Goal: Transaction & Acquisition: Obtain resource

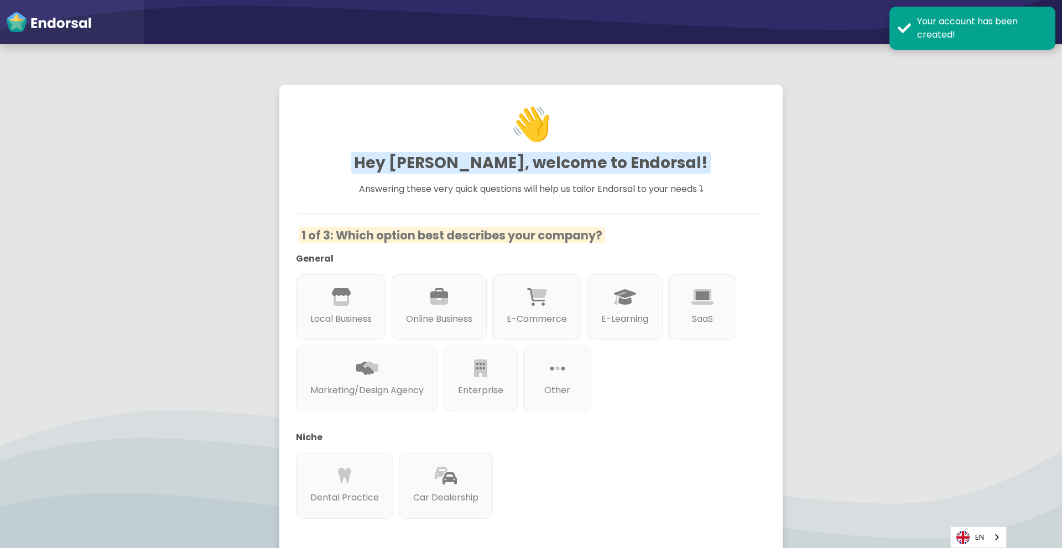
scroll to position [6, 0]
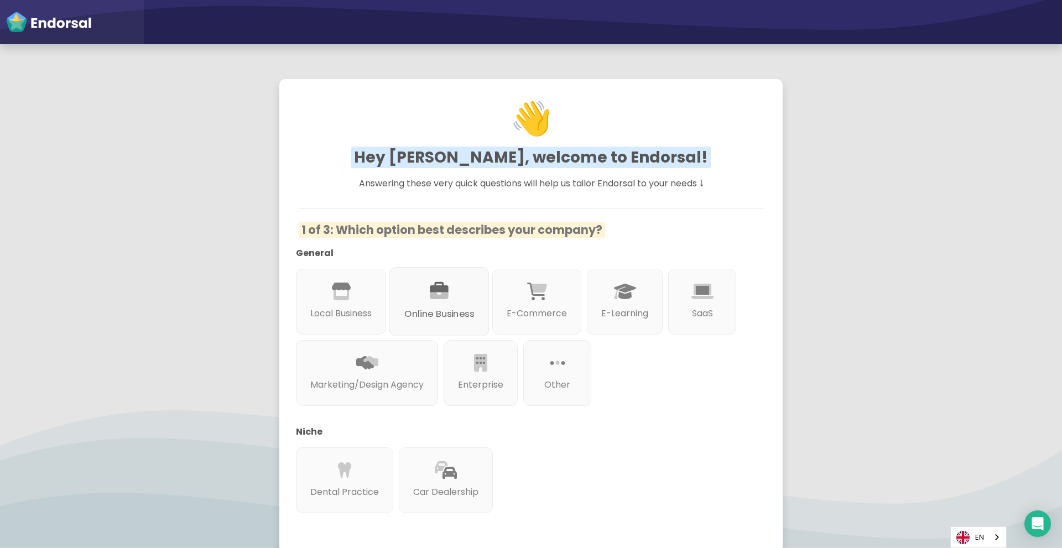
click at [446, 295] on icon at bounding box center [439, 291] width 19 height 19
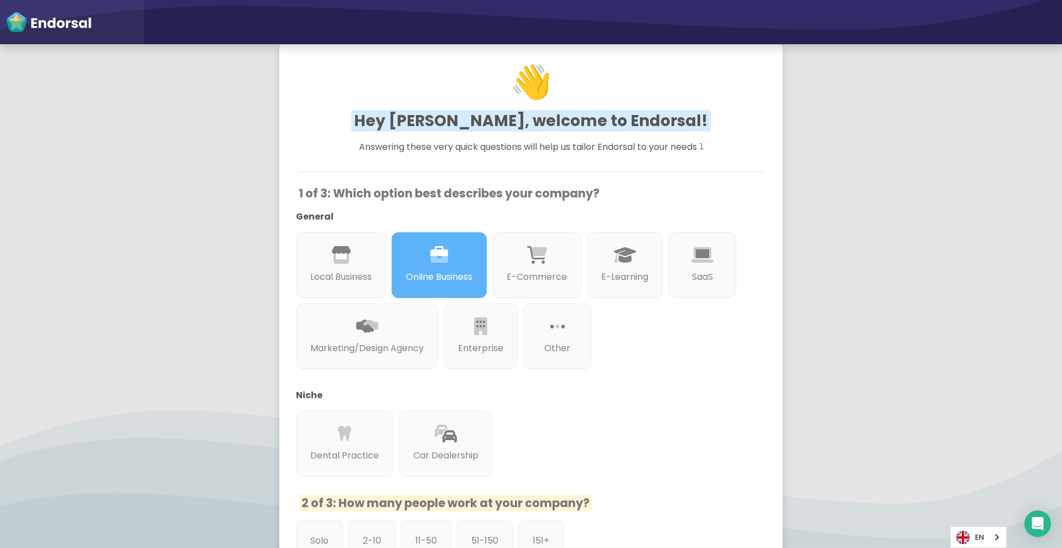
scroll to position [226, 0]
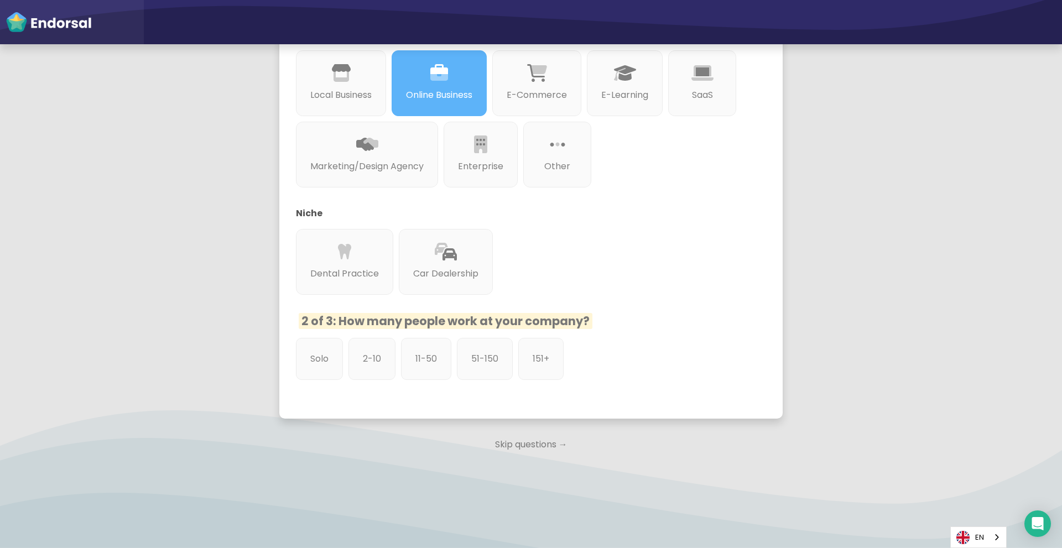
click at [535, 447] on p "Skip questions →" at bounding box center [530, 445] width 503 height 24
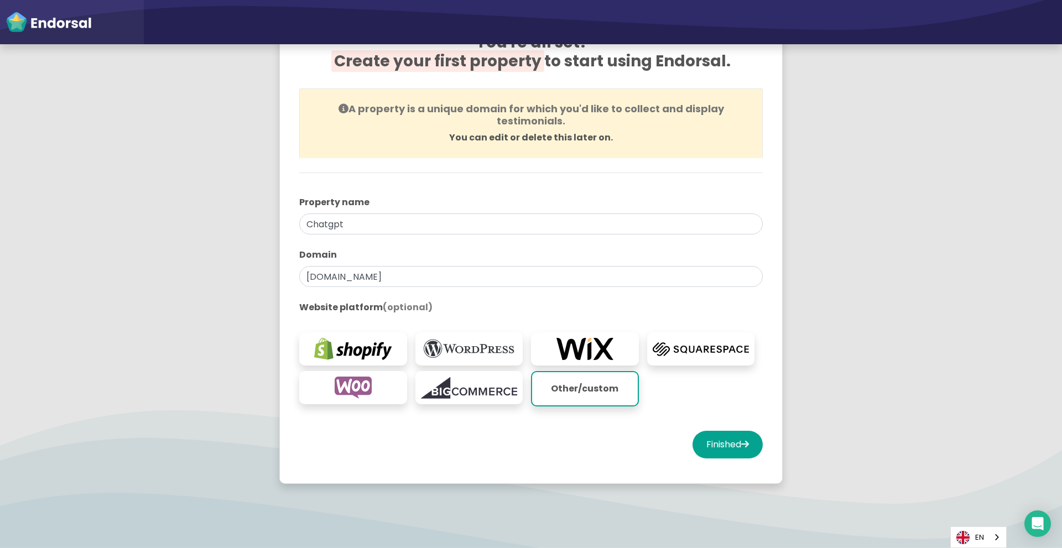
scroll to position [90, 0]
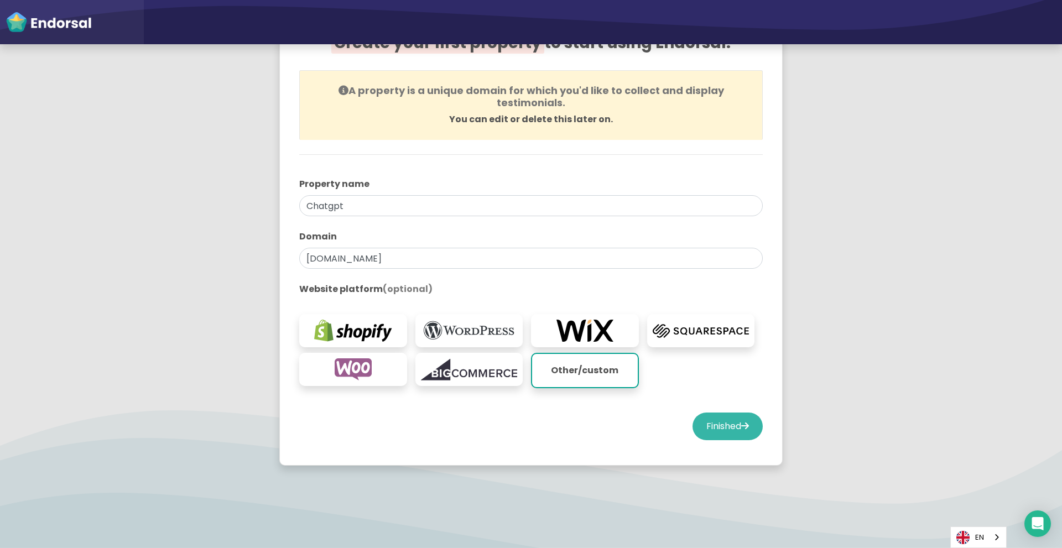
click at [713, 431] on button "Finished" at bounding box center [728, 427] width 70 height 28
select select "14"
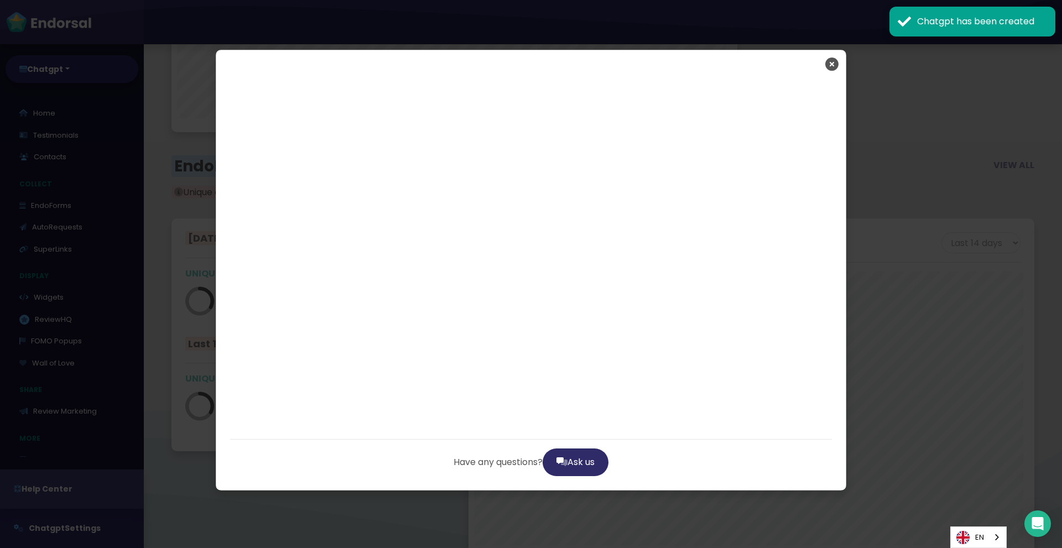
scroll to position [2004, 0]
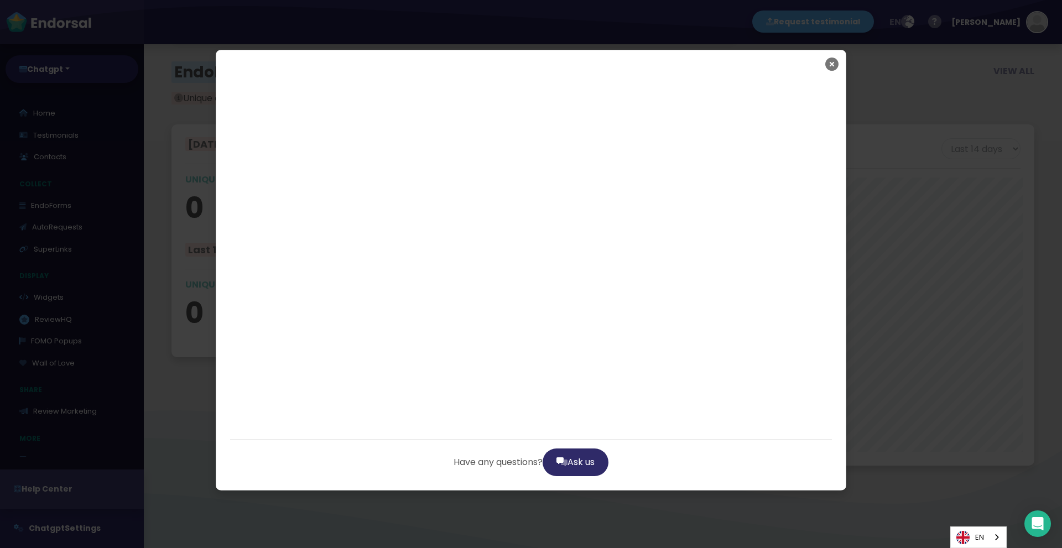
click at [827, 66] on icon "Close" at bounding box center [831, 64] width 13 height 28
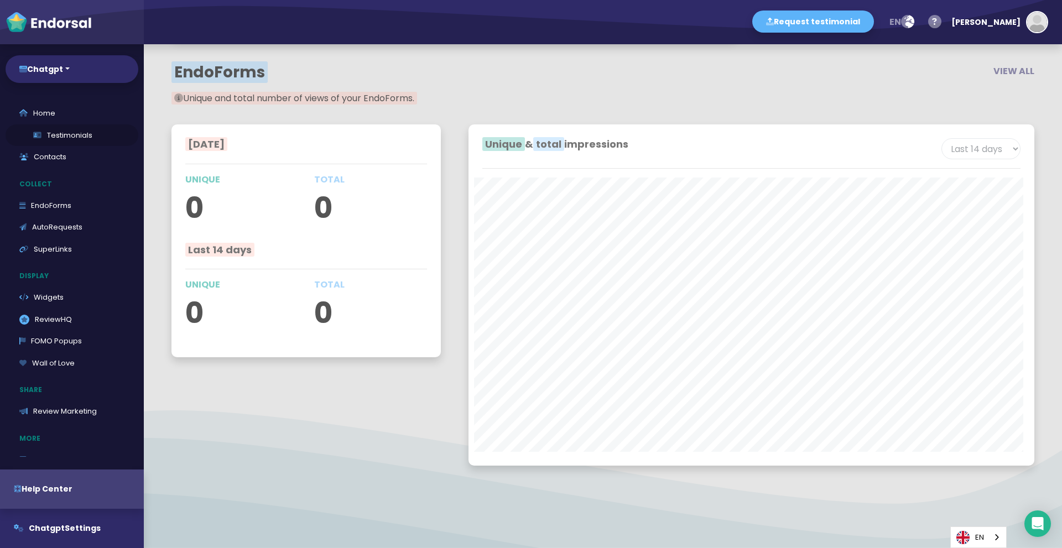
click at [67, 132] on link "Testimonials" at bounding box center [72, 135] width 133 height 22
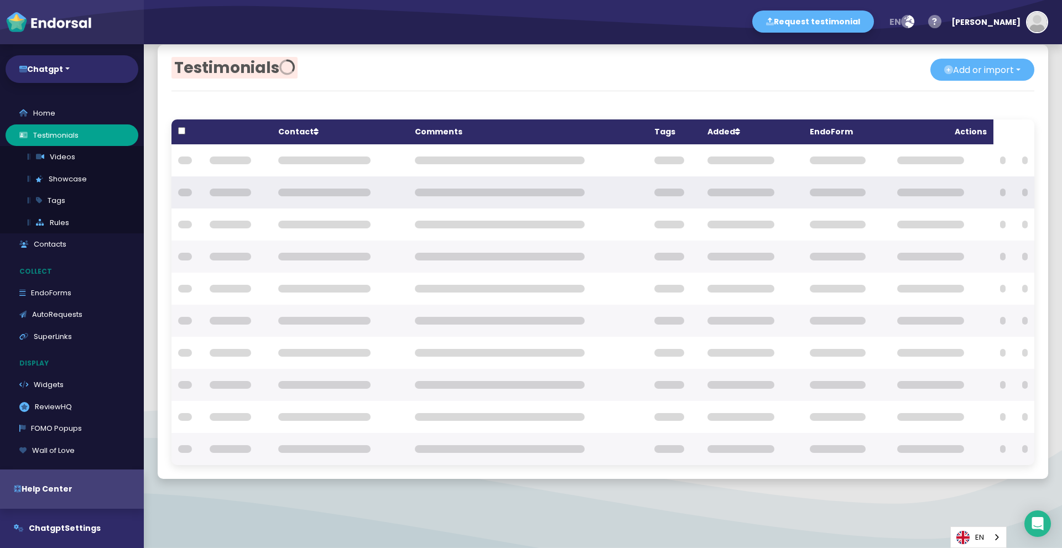
scroll to position [13, 0]
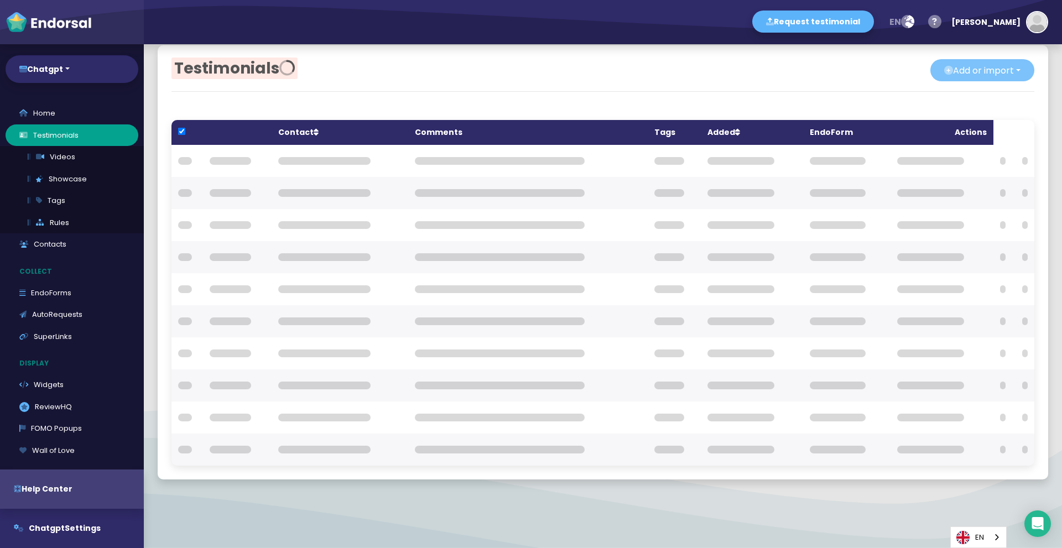
checkbox input "true"
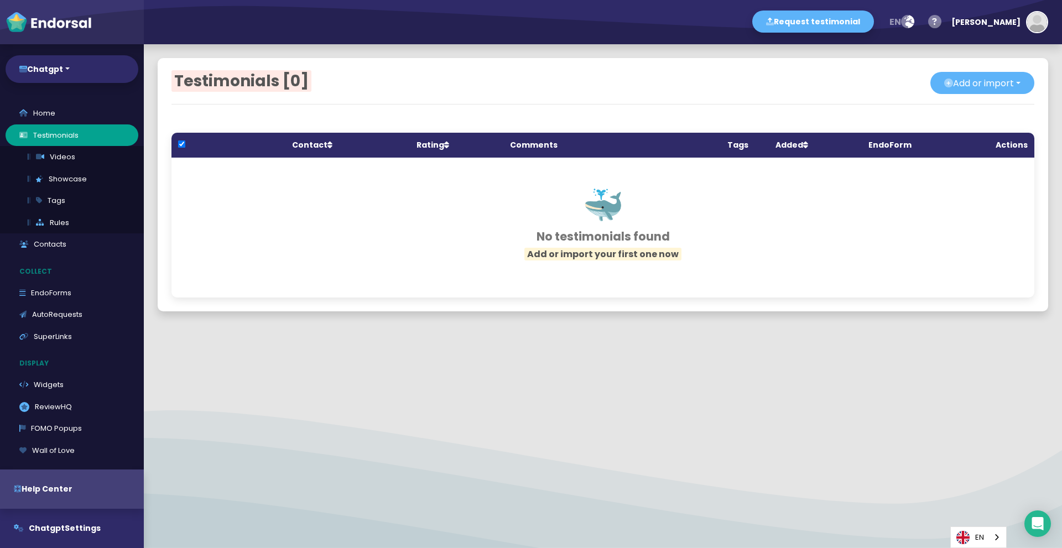
scroll to position [0, 0]
click at [1013, 64] on div "Testimonials [0] Add or import Add single Upload from CSV file Import from exte…" at bounding box center [603, 184] width 891 height 253
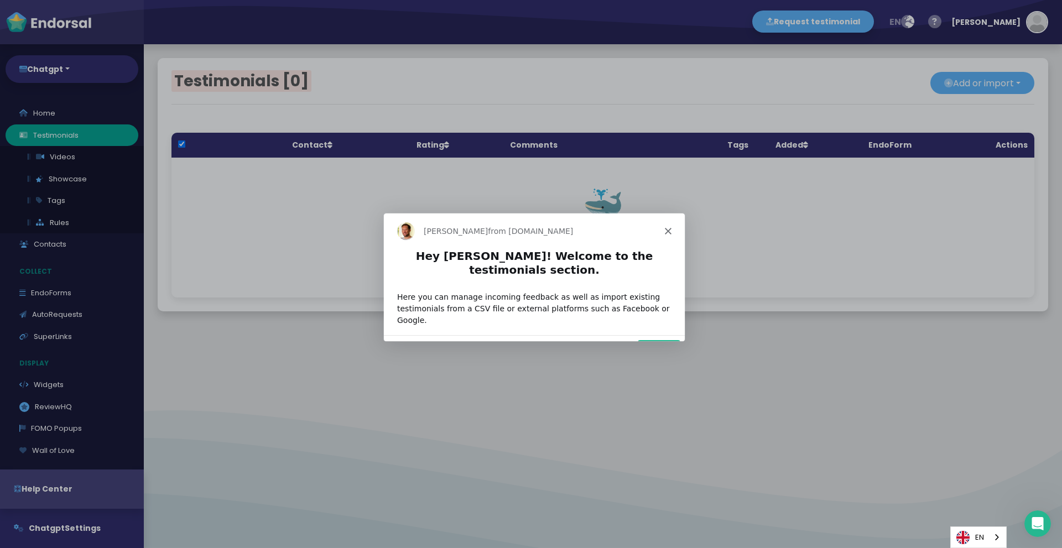
click at [656, 339] on button "Next" at bounding box center [658, 350] width 43 height 23
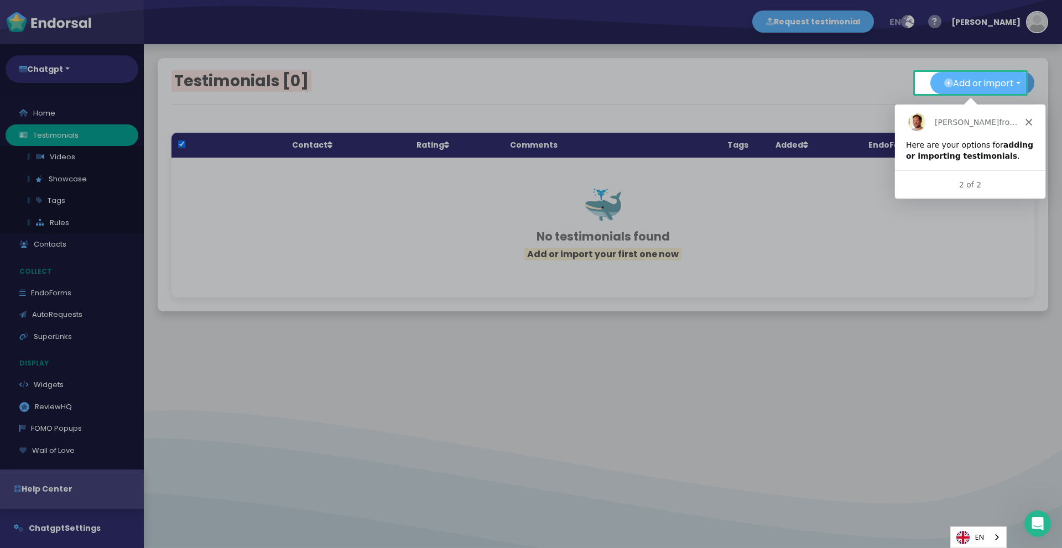
click at [1020, 122] on div "[PERSON_NAME] from [DOMAIN_NAME]" at bounding box center [970, 121] width 150 height 35
click at [1009, 153] on div "Here are your options for adding or importing testimonials ." at bounding box center [970, 150] width 128 height 22
click at [976, 184] on div "2 of 2" at bounding box center [970, 185] width 150 height 12
click at [983, 74] on button "Add or import" at bounding box center [983, 83] width 104 height 22
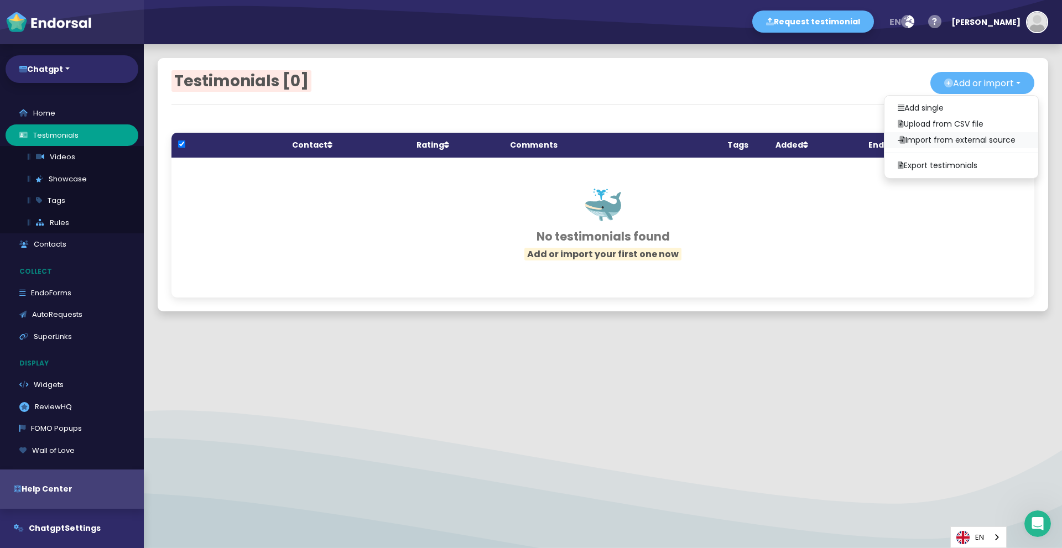
click at [968, 134] on link "Import from external source" at bounding box center [962, 140] width 154 height 16
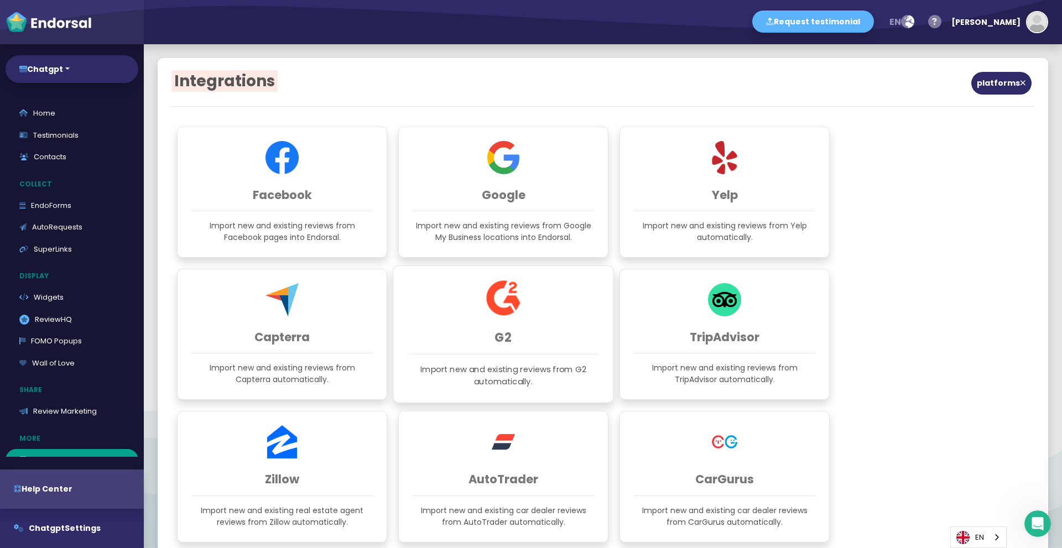
click at [449, 329] on div "G2 Import new and existing reviews from G2 automatically." at bounding box center [503, 335] width 221 height 138
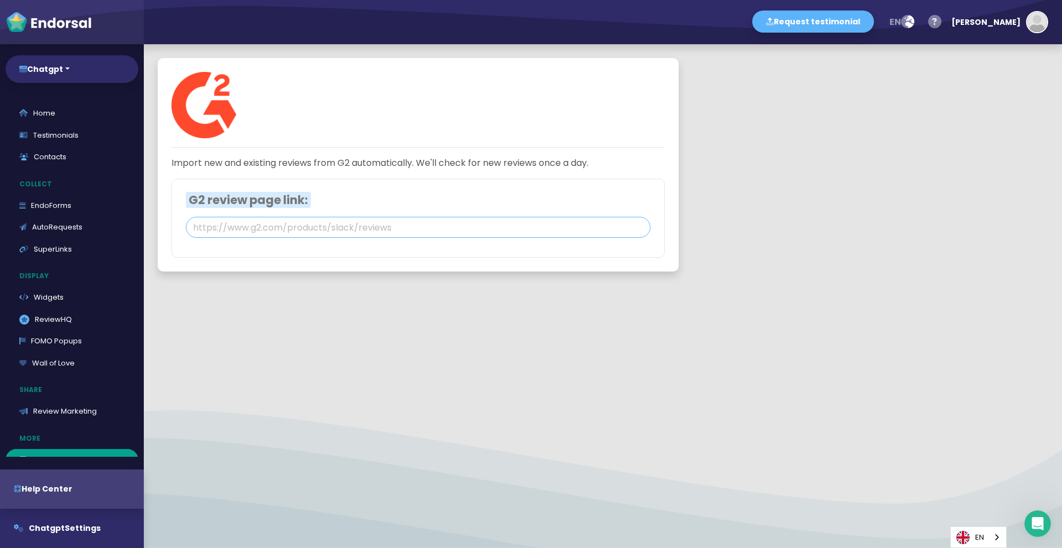
click at [462, 225] on input "text" at bounding box center [418, 227] width 465 height 21
click at [505, 222] on input "text" at bounding box center [418, 227] width 465 height 21
paste input "[URL][DOMAIN_NAME]"
click at [600, 233] on input "[URL][DOMAIN_NAME]" at bounding box center [418, 227] width 465 height 21
click at [605, 231] on input "[URL][DOMAIN_NAME]" at bounding box center [418, 227] width 465 height 21
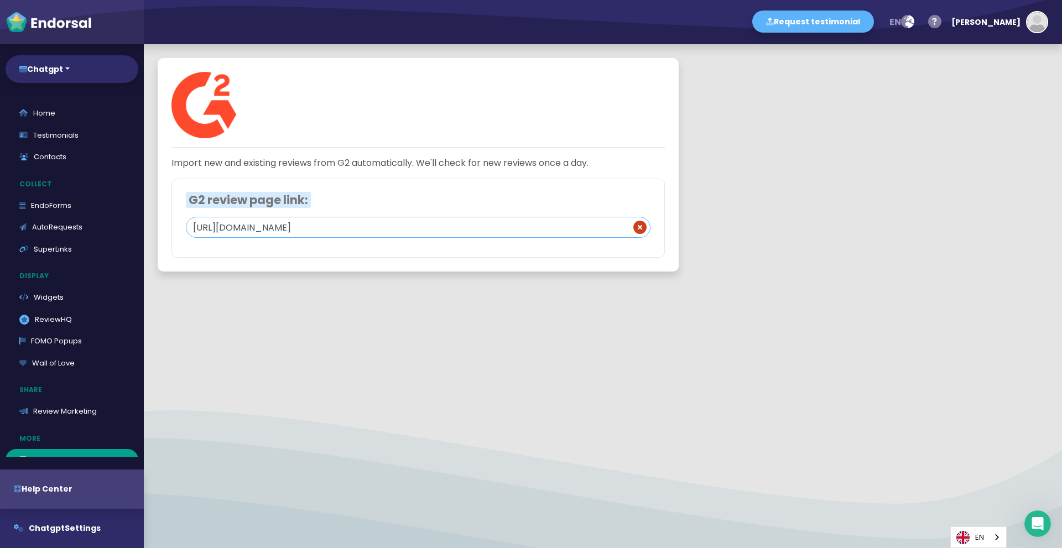
drag, startPoint x: 606, startPoint y: 226, endPoint x: 490, endPoint y: 224, distance: 115.6
click at [490, 224] on input "[URL][DOMAIN_NAME]" at bounding box center [418, 227] width 465 height 21
click at [522, 235] on input "[URL][DOMAIN_NAME]" at bounding box center [418, 227] width 465 height 21
type input "[URL][DOMAIN_NAME]"
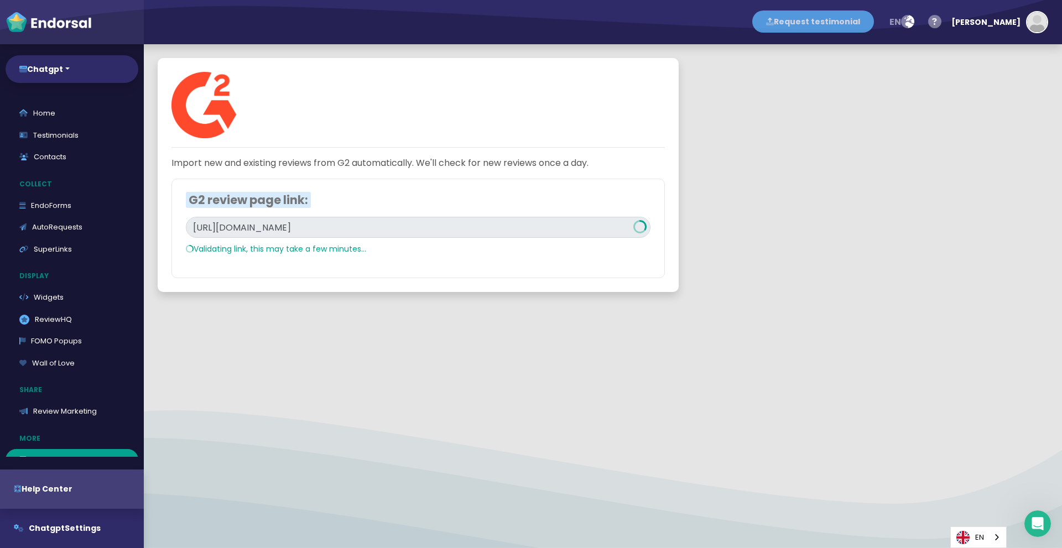
click at [858, 18] on button "Request testimonial" at bounding box center [813, 22] width 122 height 22
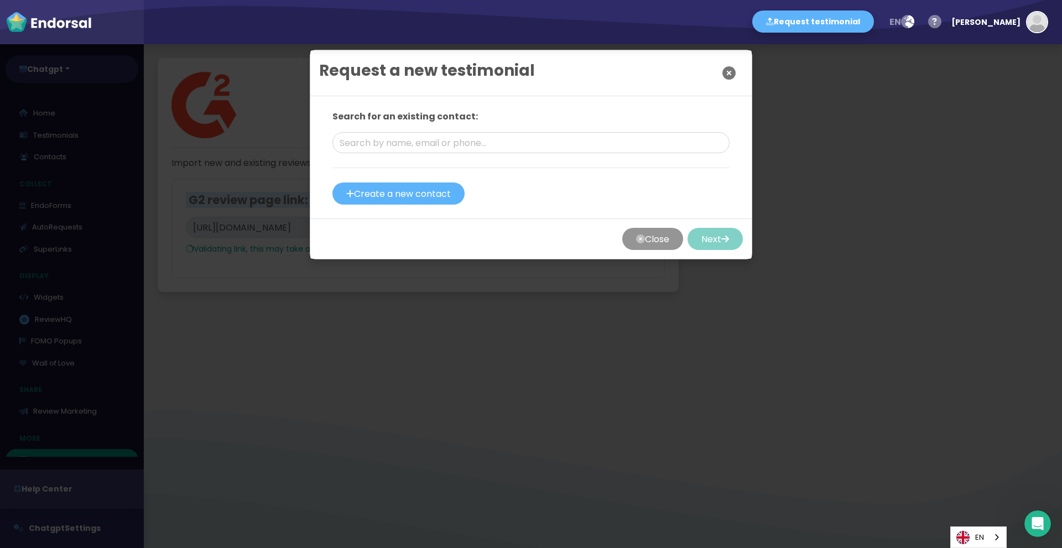
click at [723, 71] on icon "Close" at bounding box center [729, 73] width 13 height 28
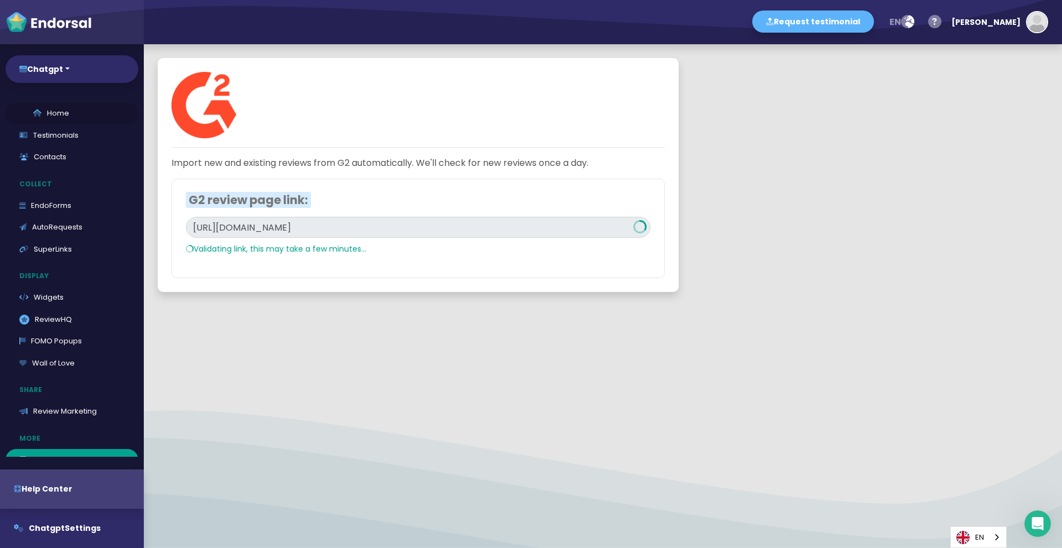
click at [87, 110] on link "Home" at bounding box center [72, 113] width 133 height 22
select select "14"
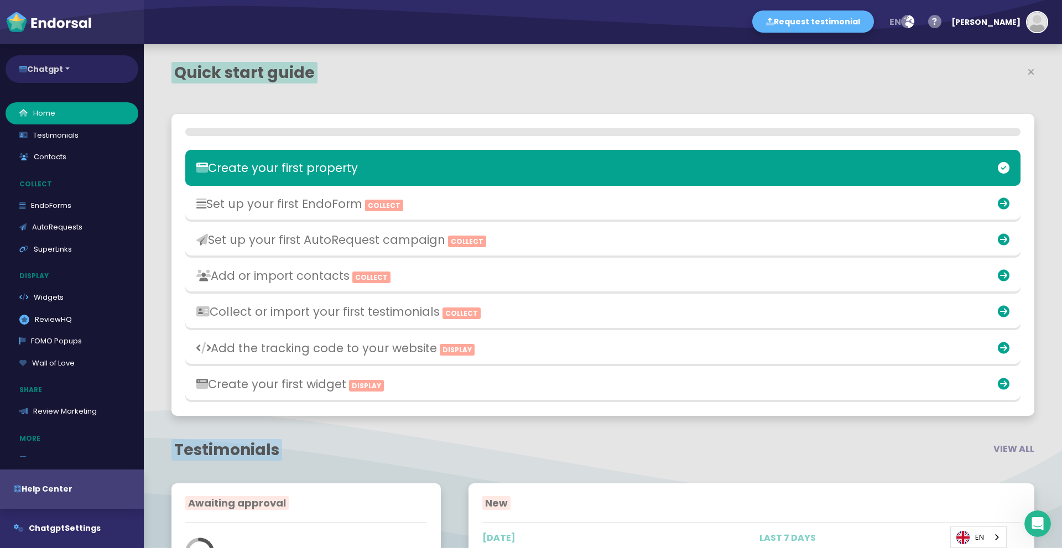
scroll to position [341, 561]
click at [81, 65] on button "Chatgpt" at bounding box center [72, 69] width 133 height 28
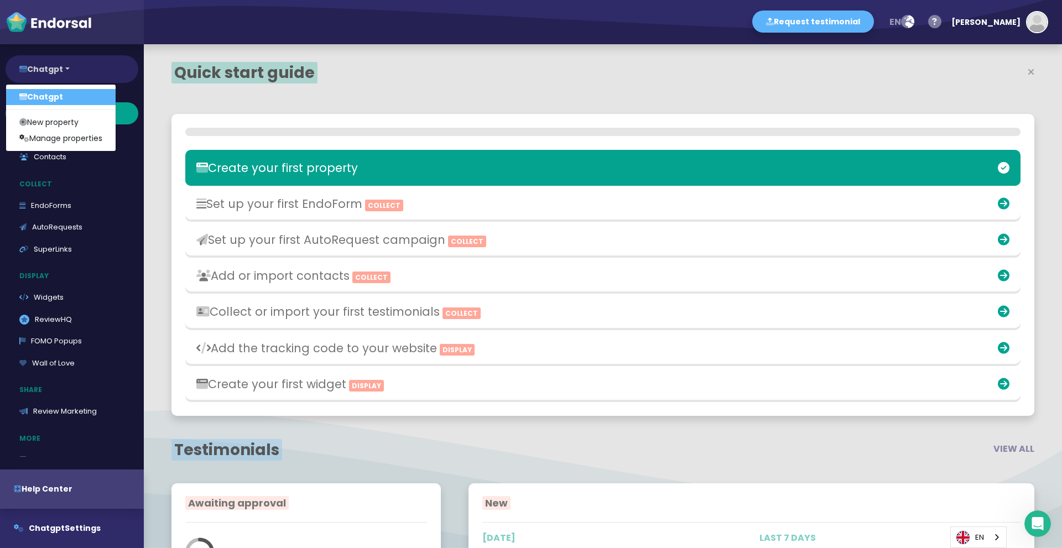
click at [81, 65] on button "Chatgpt" at bounding box center [72, 69] width 133 height 28
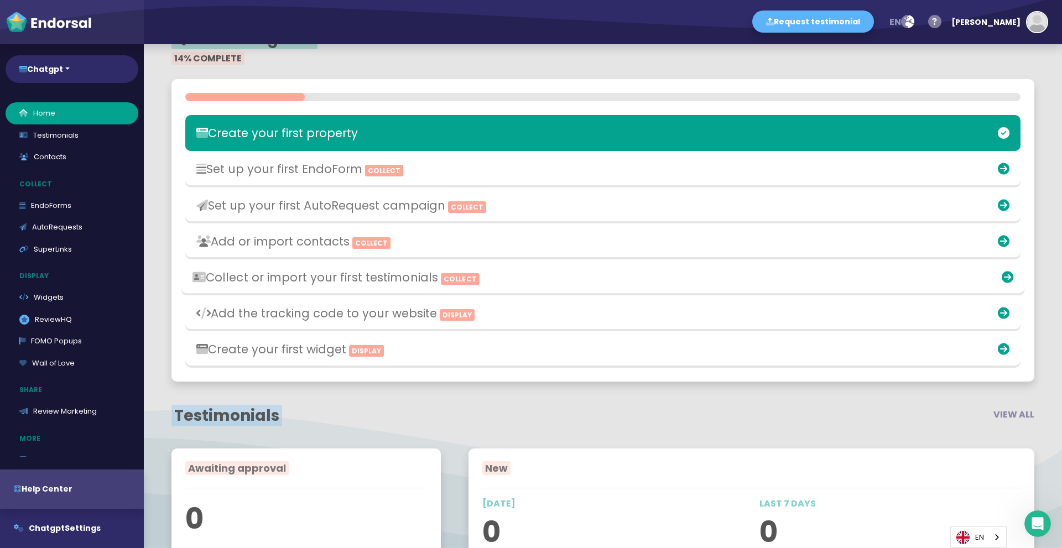
scroll to position [166, 0]
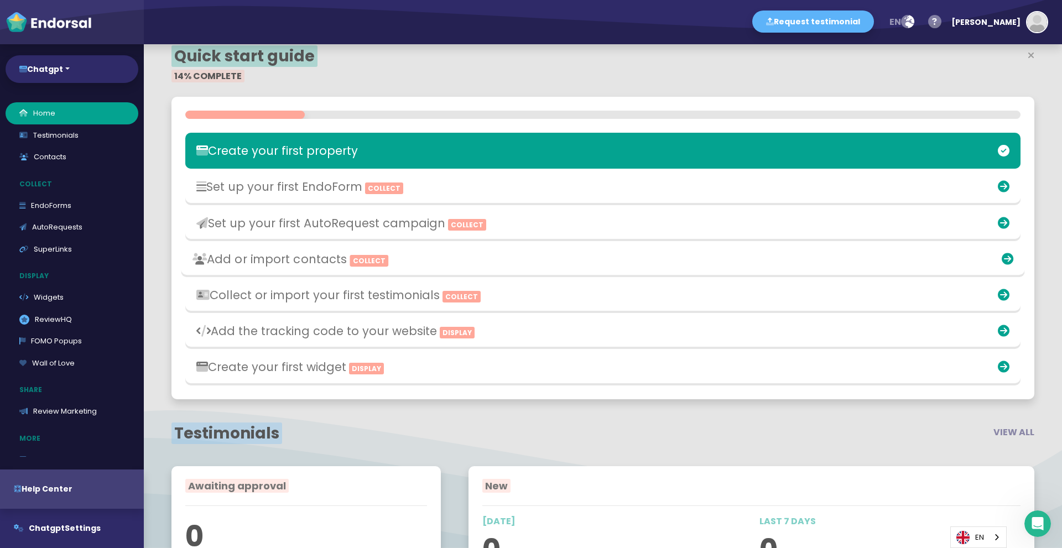
click at [522, 268] on div "Add or import contacts Collect" at bounding box center [464, 259] width 555 height 25
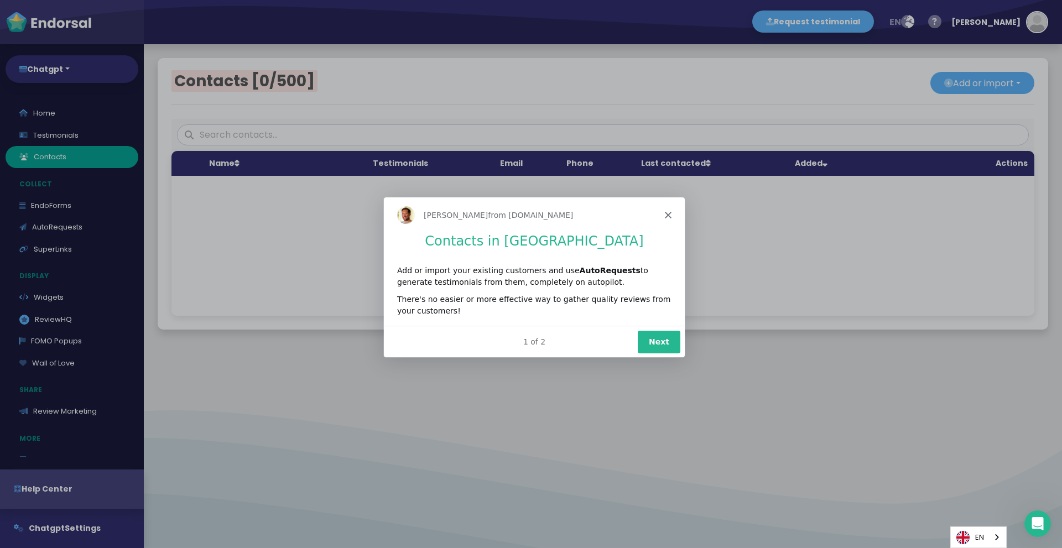
click at [653, 335] on button "Next" at bounding box center [658, 341] width 43 height 23
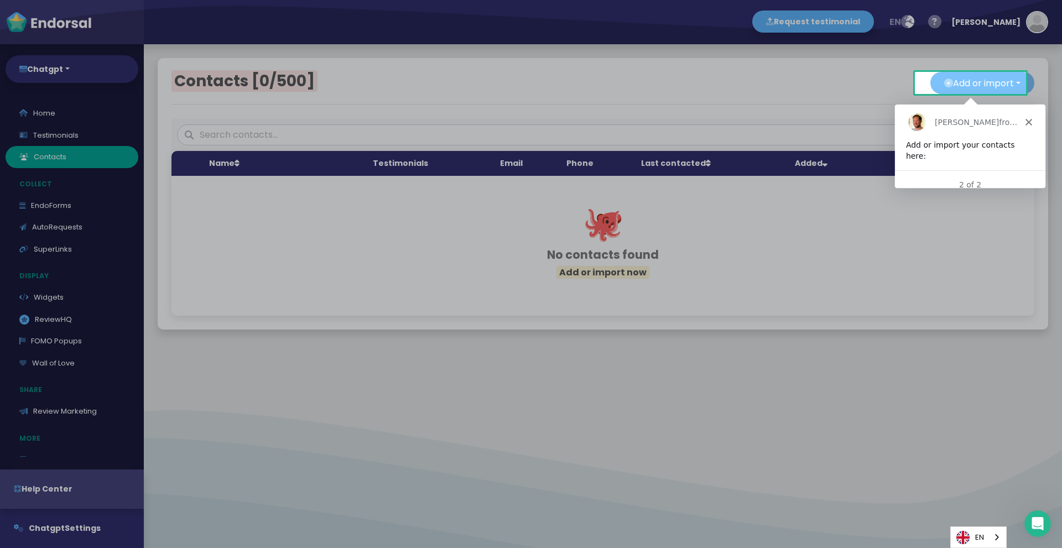
click at [954, 84] on button "Add or import" at bounding box center [983, 83] width 104 height 22
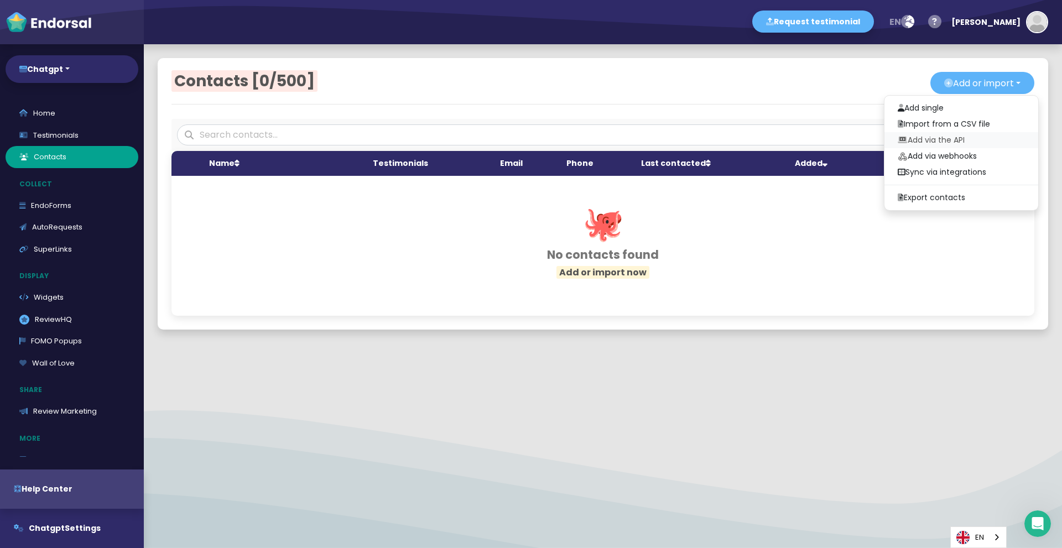
click at [959, 133] on link "Add via the API" at bounding box center [962, 140] width 154 height 16
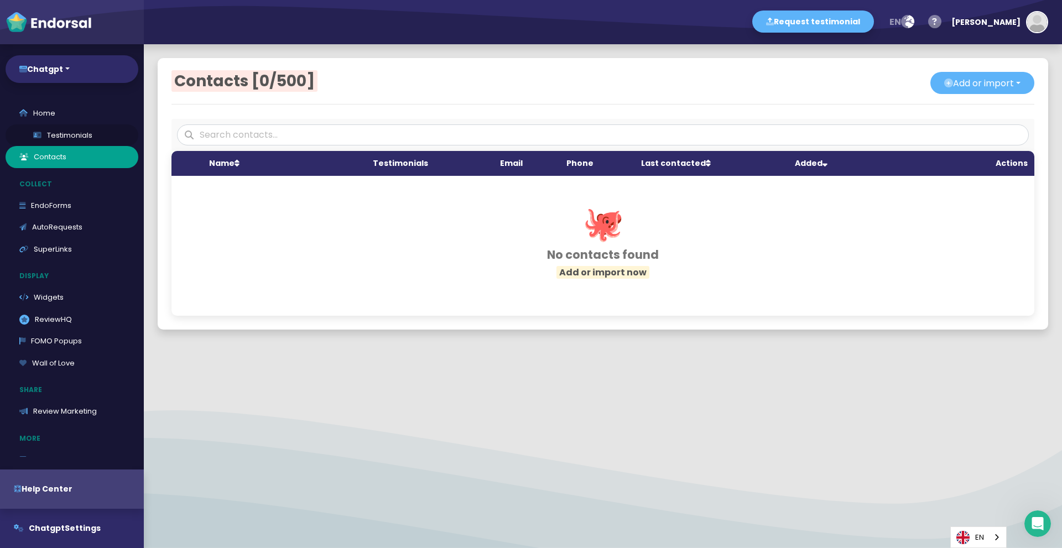
click at [58, 132] on link "Testimonials" at bounding box center [72, 135] width 133 height 22
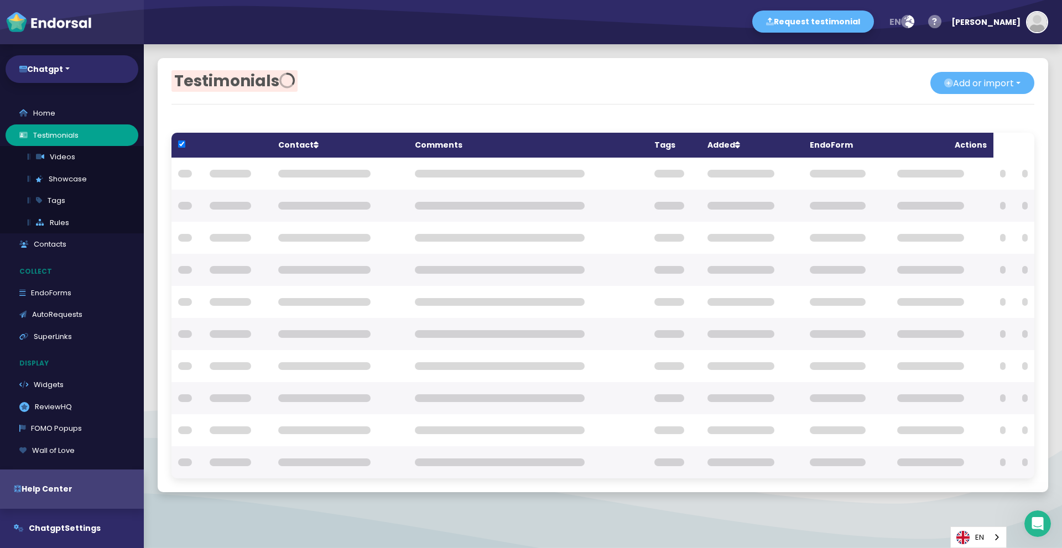
checkbox input "true"
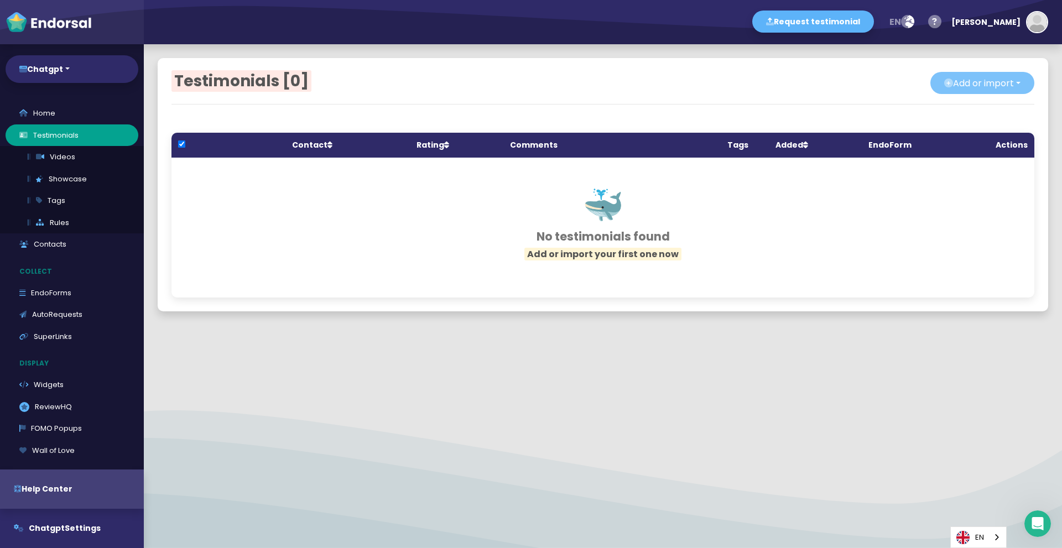
click at [999, 77] on button "Add or import" at bounding box center [983, 83] width 104 height 22
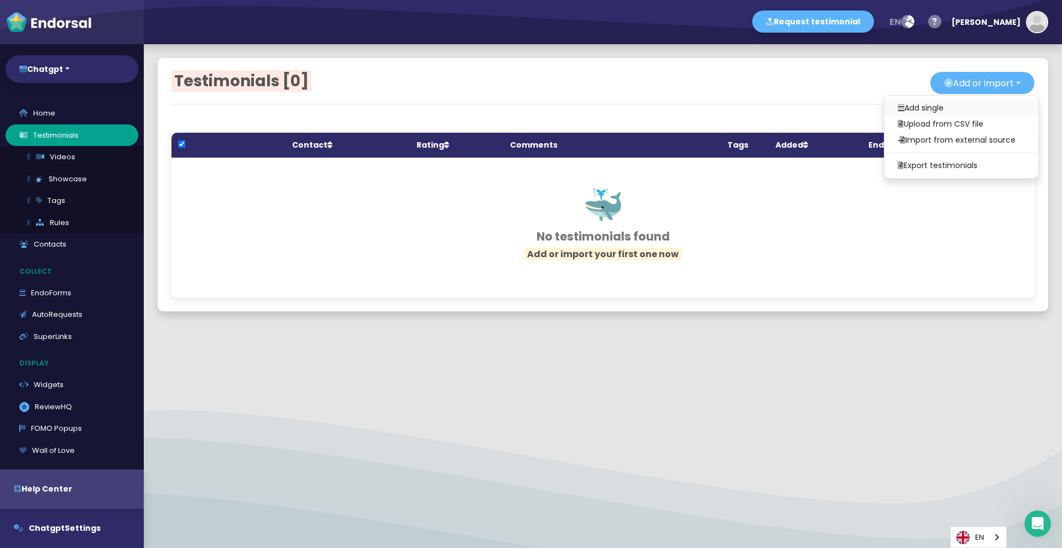
click at [945, 105] on link "Add single" at bounding box center [962, 108] width 154 height 16
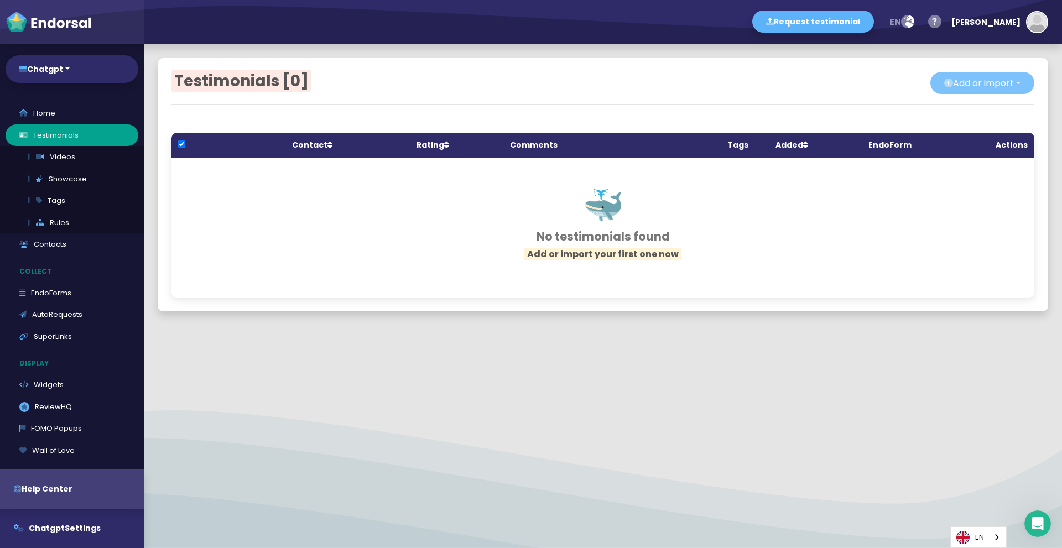
click at [1005, 91] on button "Add or import" at bounding box center [983, 83] width 104 height 22
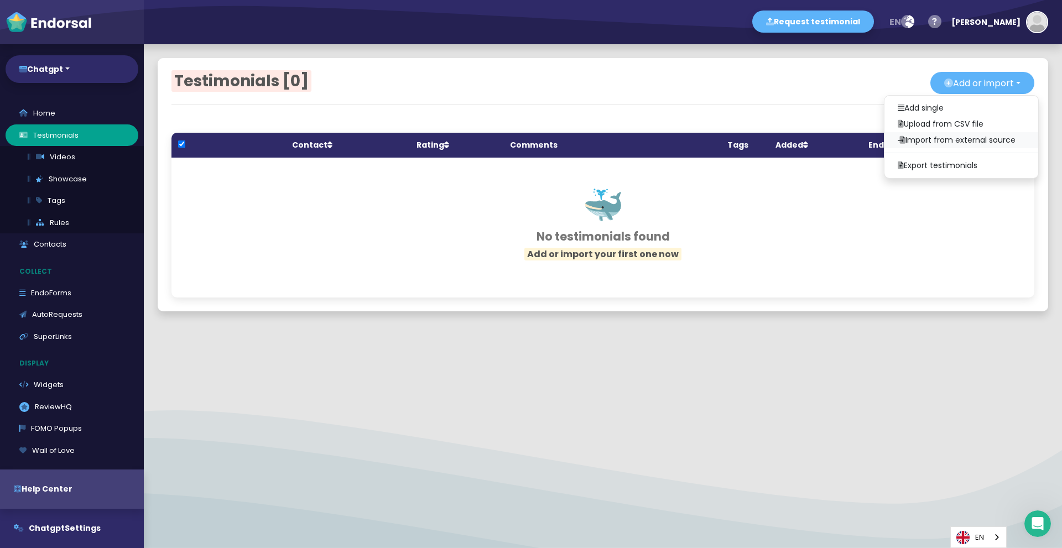
click at [998, 142] on link "Import from external source" at bounding box center [962, 140] width 154 height 16
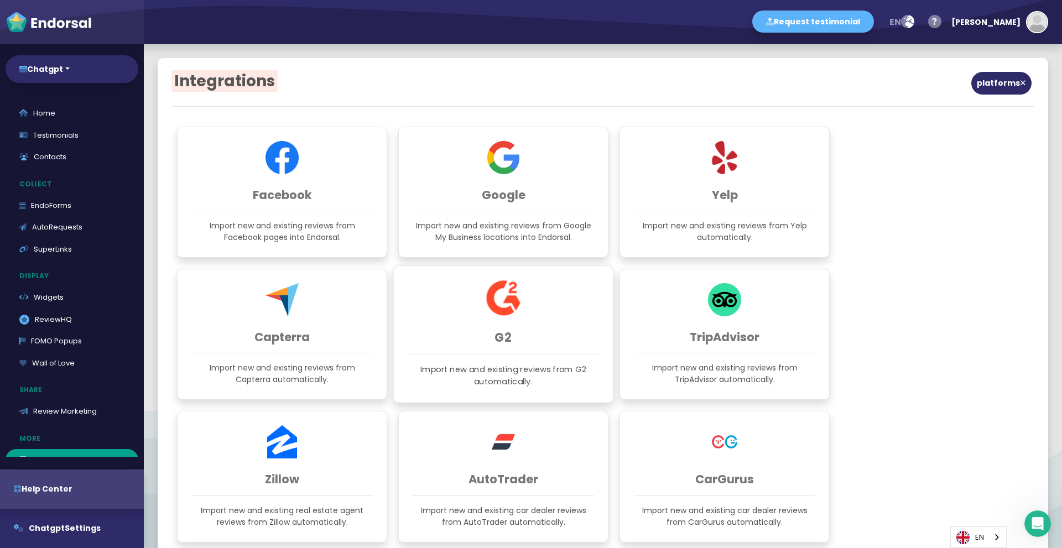
click at [438, 334] on h3 "G2" at bounding box center [503, 337] width 190 height 14
click at [986, 88] on span "platforms" at bounding box center [1001, 83] width 60 height 23
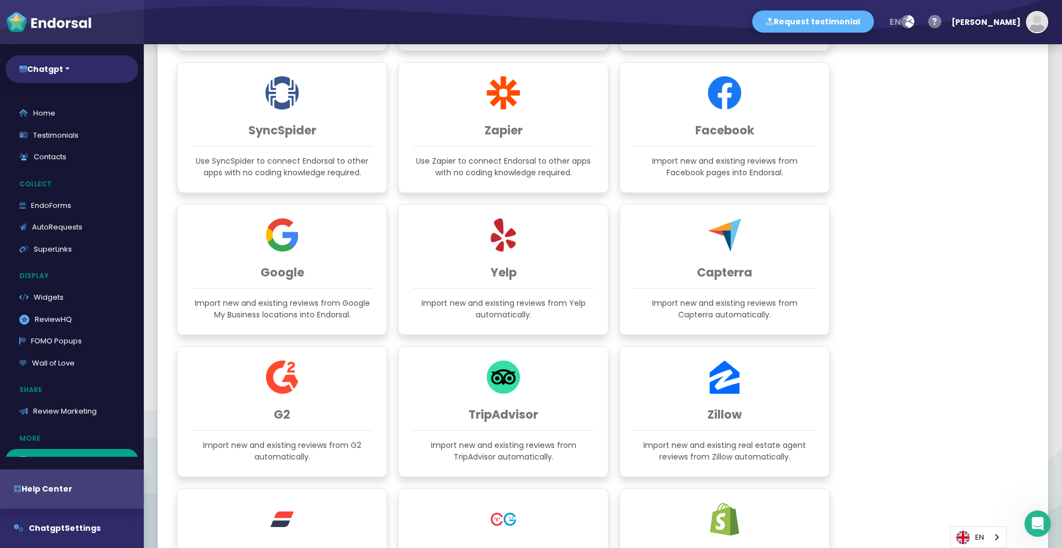
scroll to position [221, 0]
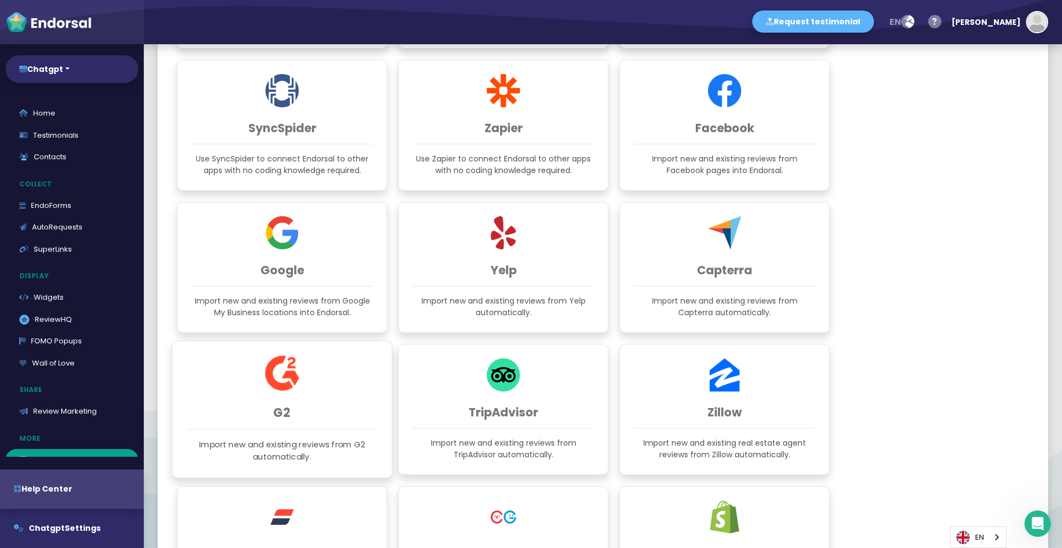
click at [304, 396] on div "G2 Import new and existing reviews from G2 automatically." at bounding box center [282, 410] width 221 height 138
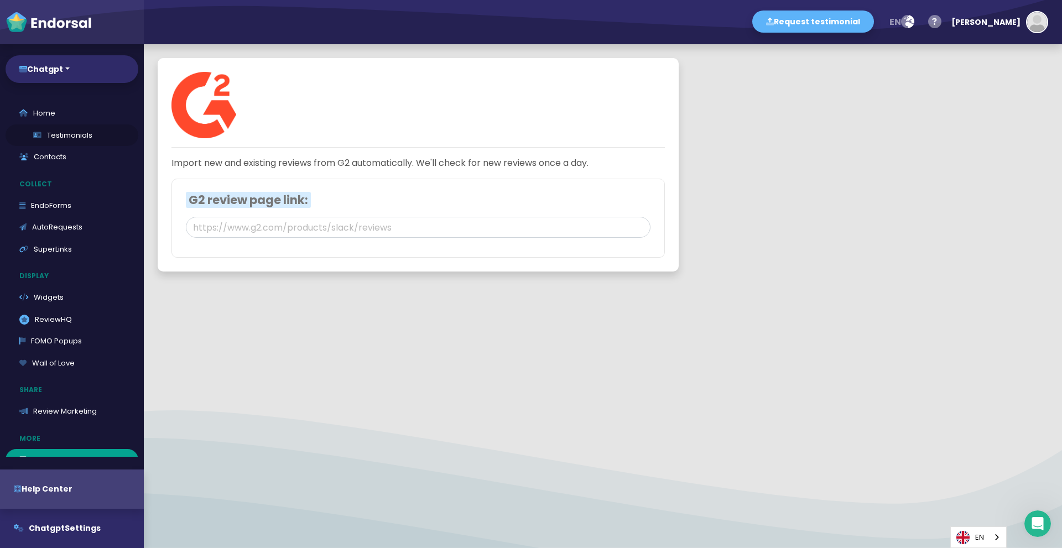
click at [74, 139] on link "Testimonials" at bounding box center [72, 135] width 133 height 22
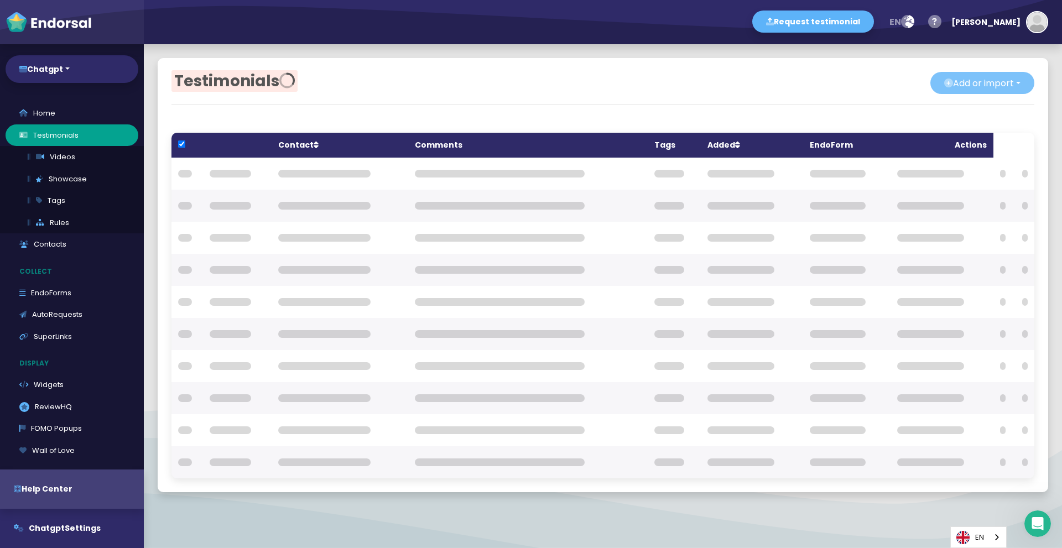
checkbox input "true"
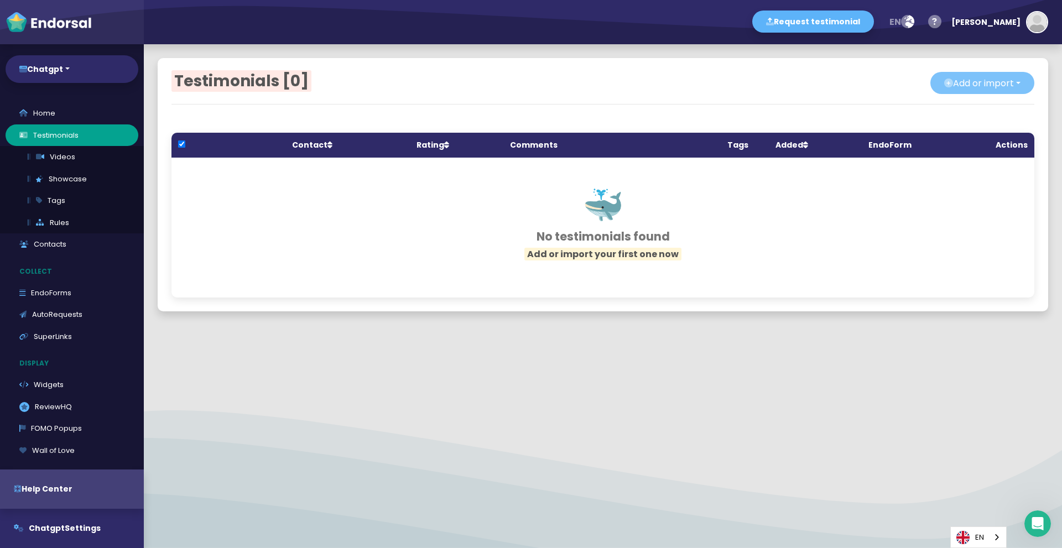
click at [967, 80] on button "Add or import" at bounding box center [983, 83] width 104 height 22
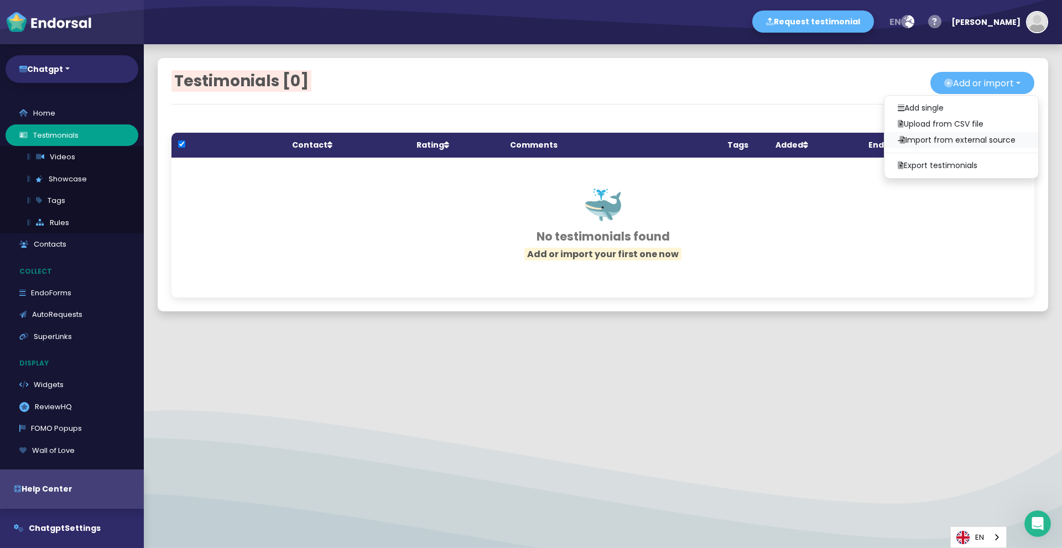
click at [945, 142] on link "Import from external source" at bounding box center [962, 140] width 154 height 16
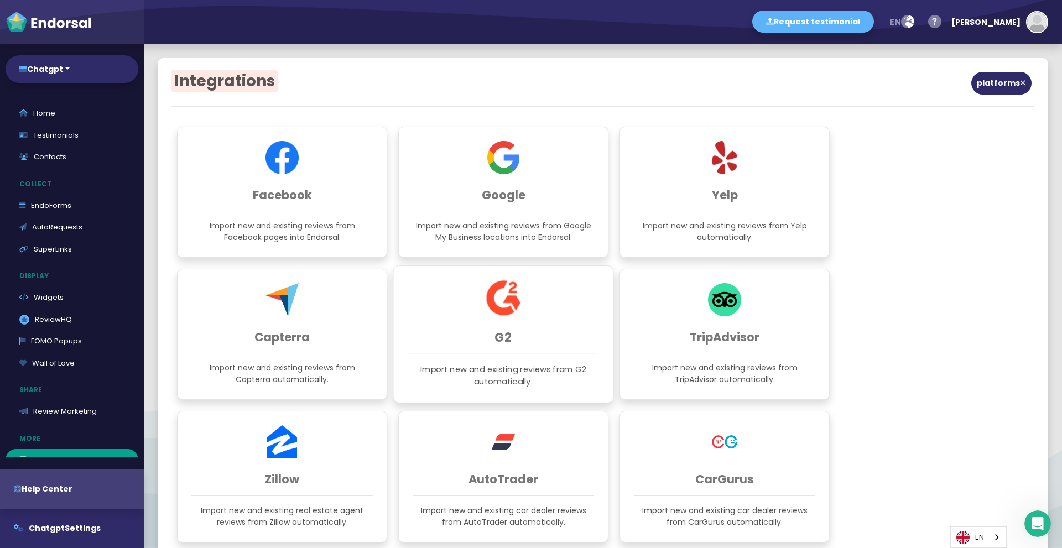
scroll to position [55, 0]
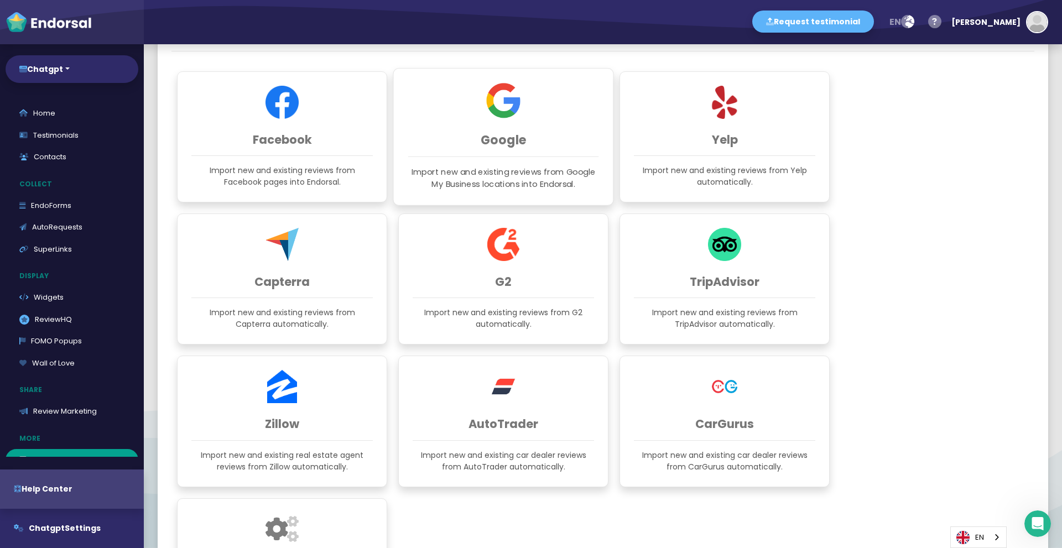
click at [482, 170] on p "Import new and existing reviews from Google My Business locations into Endorsal." at bounding box center [503, 179] width 190 height 24
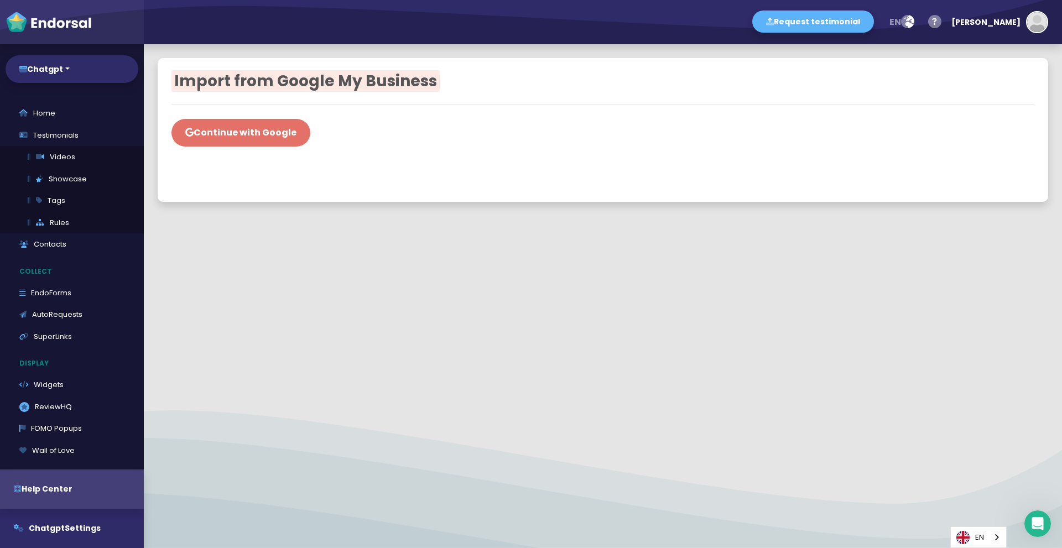
click at [276, 141] on button "Continue with Google" at bounding box center [241, 133] width 139 height 28
click at [857, 19] on button "Request testimonial" at bounding box center [813, 22] width 122 height 22
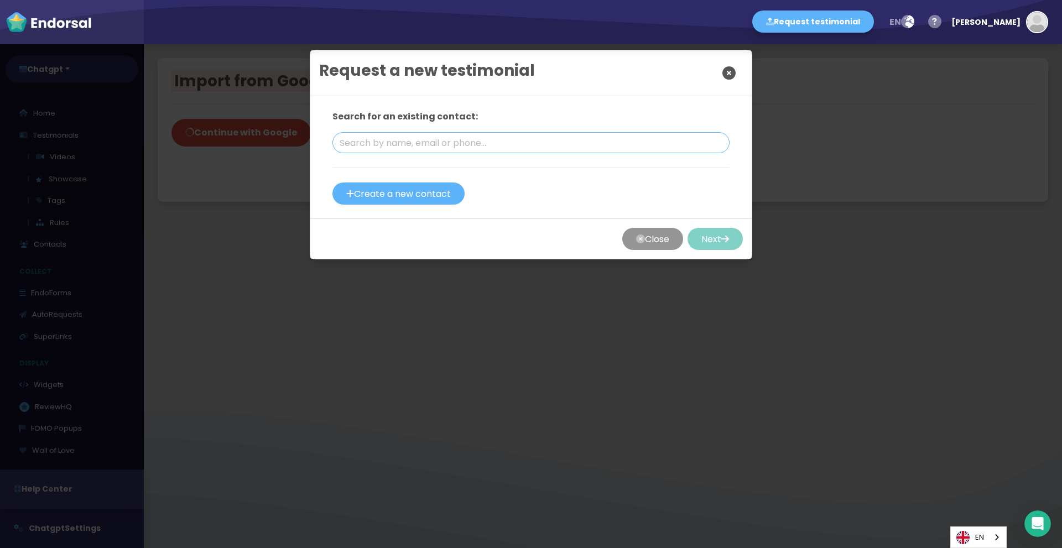
click at [567, 141] on input "text" at bounding box center [531, 142] width 397 height 21
click at [723, 74] on icon "Close" at bounding box center [729, 73] width 13 height 28
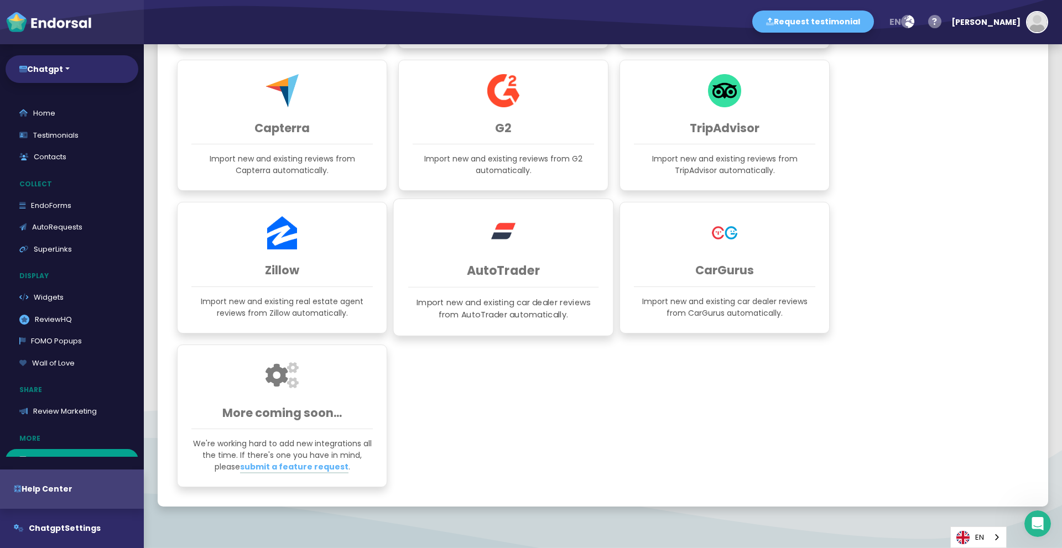
scroll to position [237, 0]
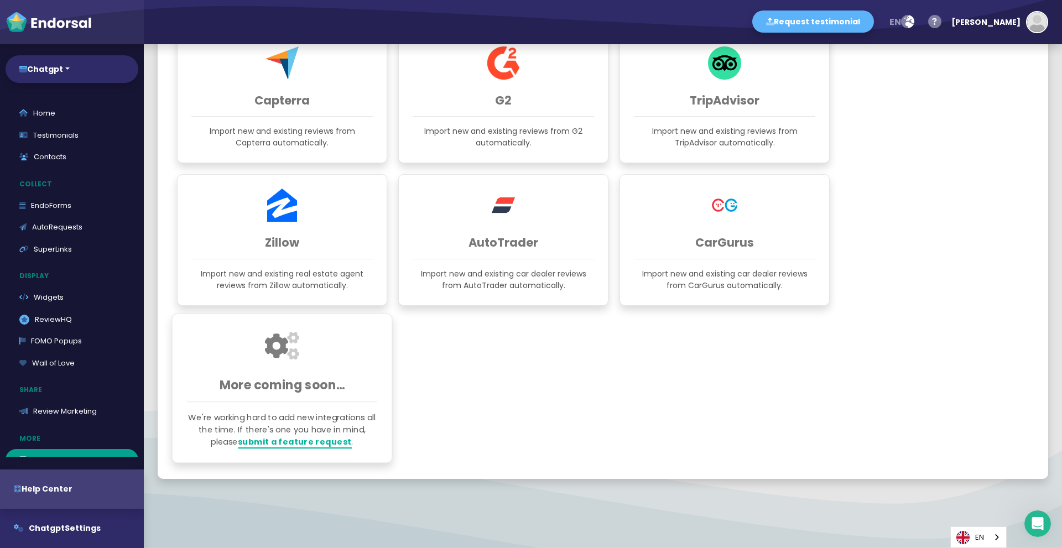
click at [304, 441] on link "submit a feature request" at bounding box center [295, 442] width 114 height 13
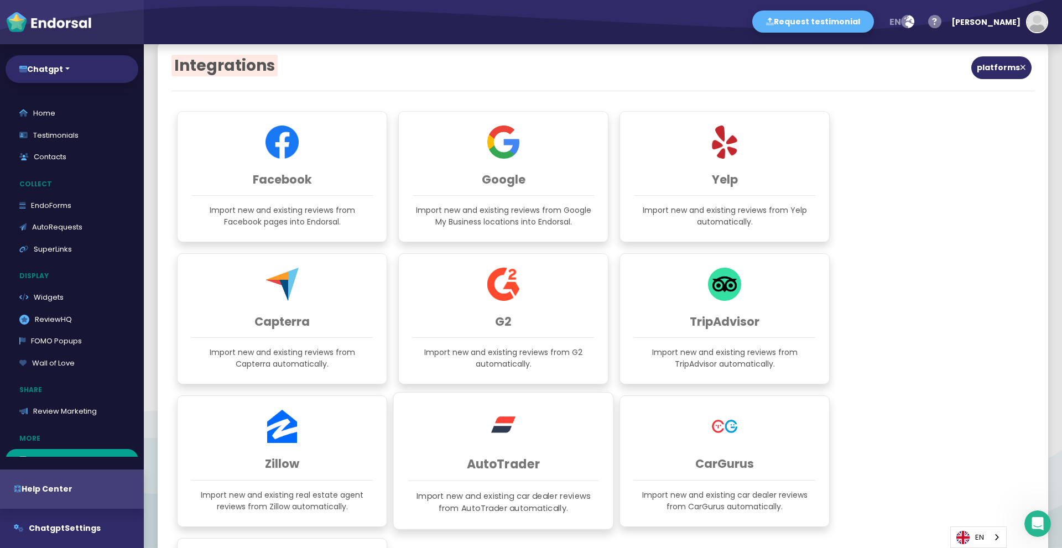
scroll to position [0, 0]
